Goal: Task Accomplishment & Management: Complete application form

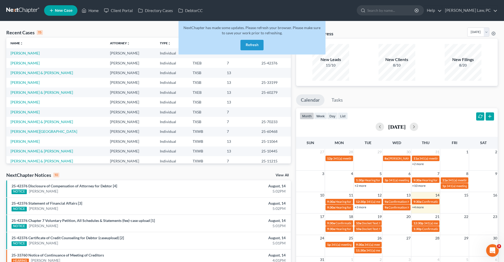
click at [252, 45] on button "Refresh" at bounding box center [251, 45] width 23 height 10
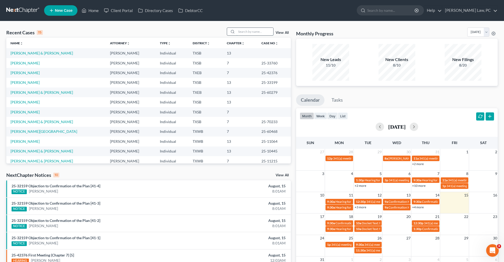
click at [243, 34] on input "search" at bounding box center [254, 32] width 37 height 8
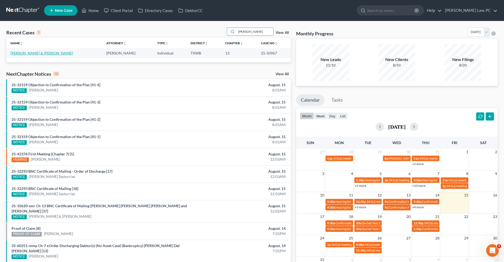
type input "edwin"
click at [44, 52] on link "Blanco-Cepeda, Edwin & Sandra" at bounding box center [41, 53] width 62 height 4
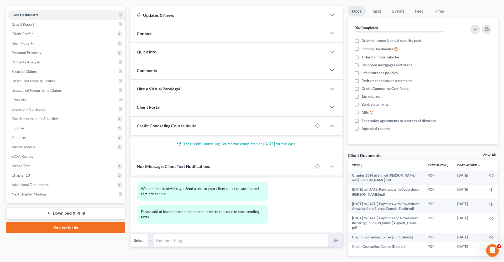
scroll to position [49, 0]
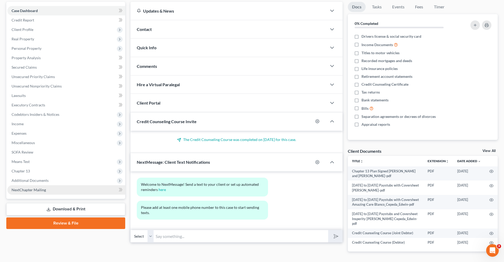
click at [33, 190] on span "NextChapter Mailing" at bounding box center [29, 190] width 34 height 4
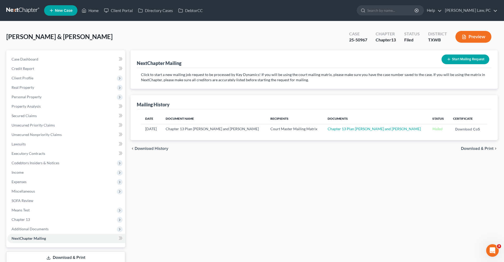
click at [449, 60] on icon "button" at bounding box center [449, 59] width 4 height 4
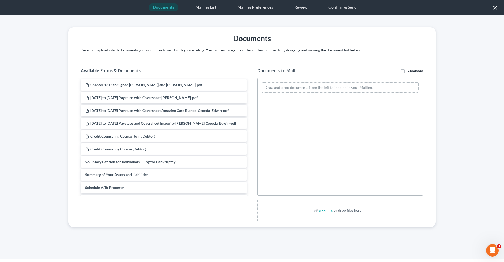
click at [322, 209] on input "file" at bounding box center [325, 210] width 13 height 9
type input "C:\fakepath\First Amended Chapter 13 Plan Signed Blanco Cepeda_Edwin.pdf"
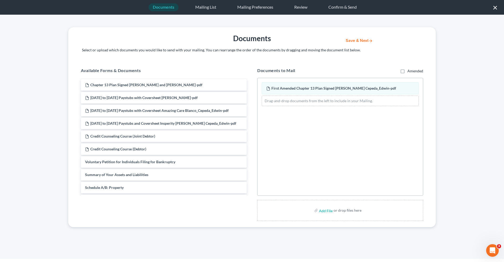
click at [356, 40] on button "Save & Next" at bounding box center [358, 41] width 35 height 4
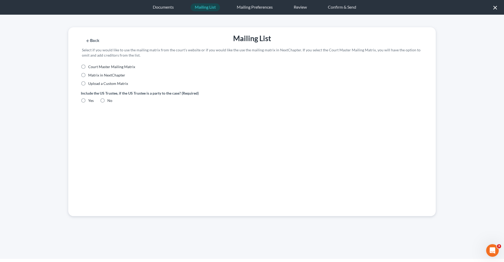
click at [100, 67] on span "Court Master Mailing Matrix" at bounding box center [111, 67] width 47 height 4
click at [94, 67] on input "Court Master Mailing Matrix" at bounding box center [91, 65] width 3 height 3
radio input "true"
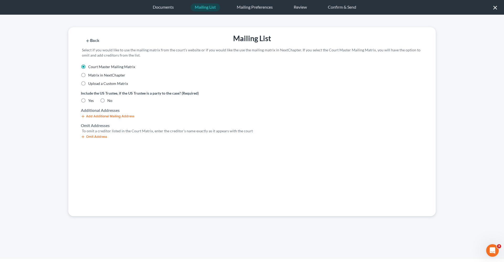
click at [107, 102] on label "No" at bounding box center [109, 100] width 5 height 5
click at [109, 102] on input "No" at bounding box center [110, 99] width 3 height 3
radio input "true"
click at [98, 136] on button "Omit Address" at bounding box center [94, 137] width 26 height 4
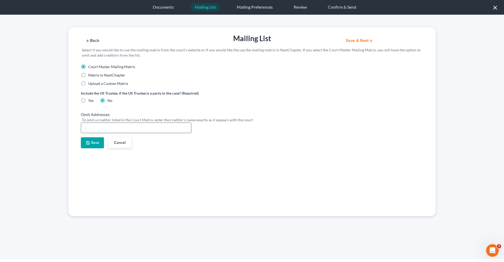
click at [111, 125] on input "text" at bounding box center [136, 128] width 110 height 10
type input "Hooman Khoshnood"
click at [95, 142] on button "Save" at bounding box center [92, 142] width 23 height 11
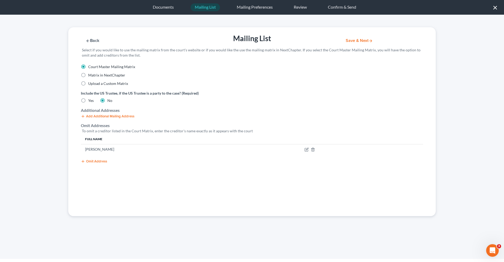
click at [355, 43] on button "Save & Next" at bounding box center [358, 41] width 35 height 4
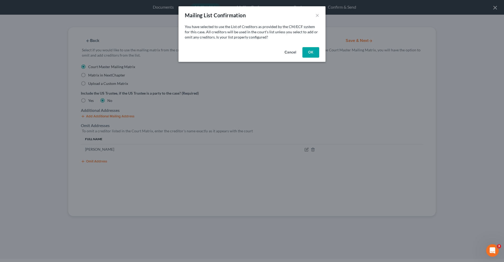
click at [312, 57] on button "OK" at bounding box center [310, 52] width 17 height 10
select select "45"
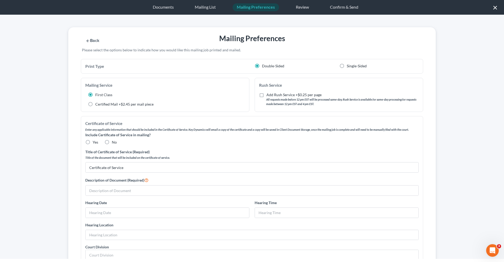
click at [112, 144] on label "No" at bounding box center [114, 142] width 5 height 5
click at [114, 143] on input "No" at bounding box center [115, 141] width 3 height 3
radio input "true"
click at [93, 142] on label "Yes" at bounding box center [96, 142] width 6 height 5
click at [95, 142] on input "Yes" at bounding box center [96, 141] width 3 height 3
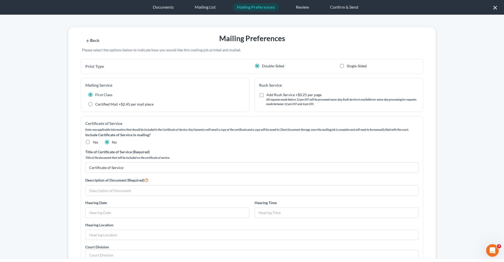
radio input "true"
radio input "false"
click at [114, 192] on input "text" at bounding box center [252, 191] width 333 height 10
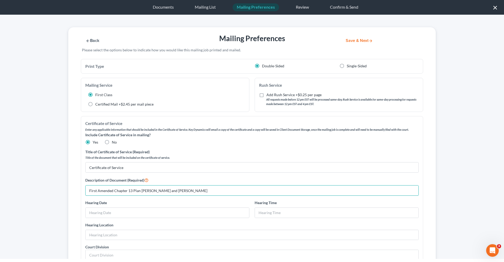
drag, startPoint x: 201, startPoint y: 190, endPoint x: 96, endPoint y: 183, distance: 105.0
click at [96, 183] on div "Description of Document (Required) First Amended Chapter 13 Plan Edwin and Sand…" at bounding box center [252, 186] width 338 height 19
type input "First Amended Chapter 13 Plan Edwin and Sandra Blanco-Cepeda"
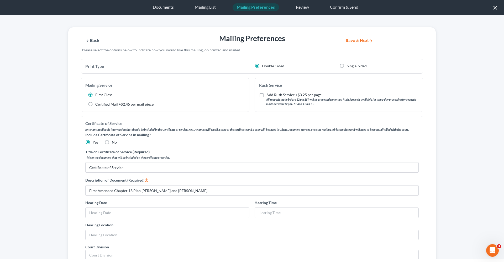
click at [349, 41] on button "Save & Next" at bounding box center [358, 41] width 35 height 4
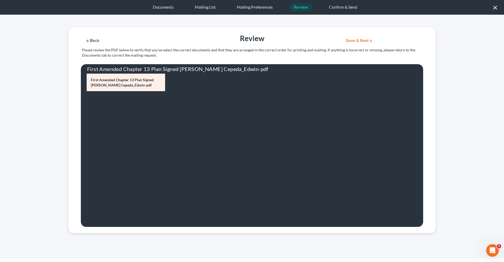
click at [354, 43] on button "Save & Next" at bounding box center [358, 41] width 35 height 4
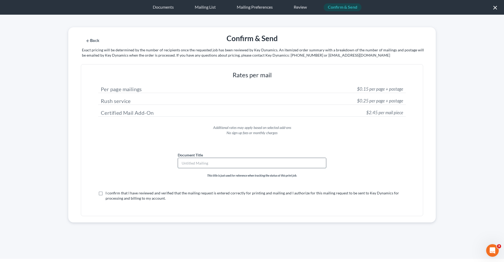
click at [210, 162] on input "text" at bounding box center [252, 163] width 148 height 10
paste input "First Amended Chapter 13 Plan Edwin and Sandra Blanco-Cepeda"
type input "First Amended Chapter 13 Plan Edwin and Sandra Blanco-Cepeda"
click at [105, 194] on label "I confirm that I have reviewed and verified that the mailing request is entered…" at bounding box center [255, 196] width 300 height 10
click at [108, 194] on input "I confirm that I have reviewed and verified that the mailing request is entered…" at bounding box center [109, 192] width 3 height 3
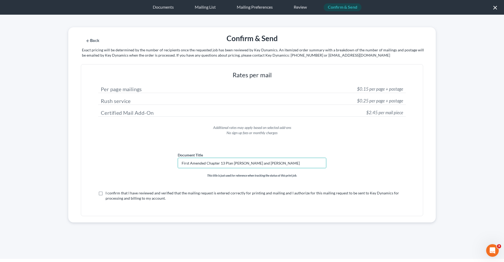
checkbox input "true"
click at [370, 40] on button "Submit for Mailing" at bounding box center [365, 41] width 49 height 4
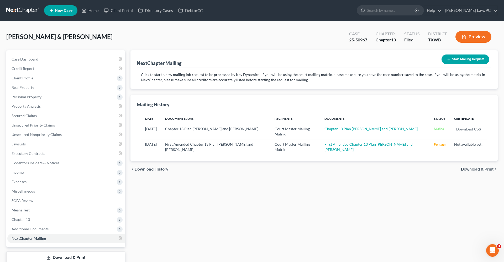
click at [31, 9] on link at bounding box center [23, 10] width 34 height 9
